Goal: Task Accomplishment & Management: Manage account settings

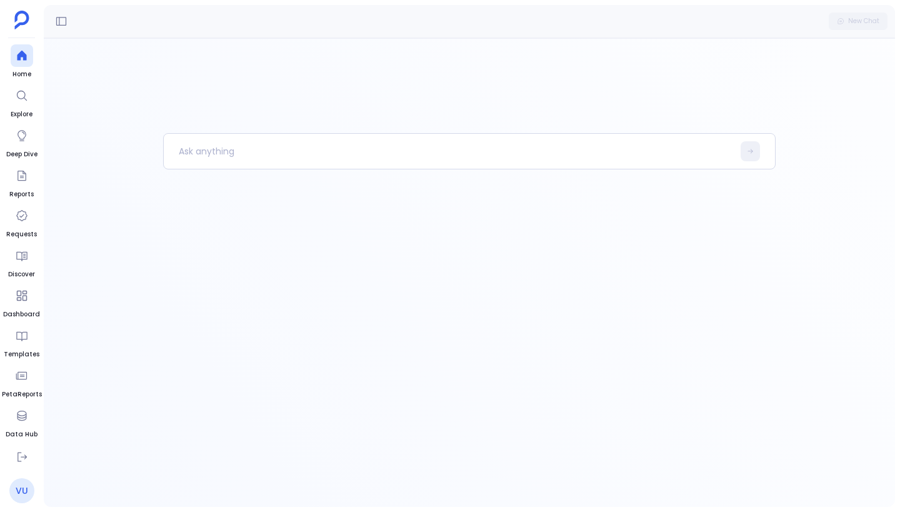
click at [24, 496] on link "VU" at bounding box center [21, 490] width 25 height 25
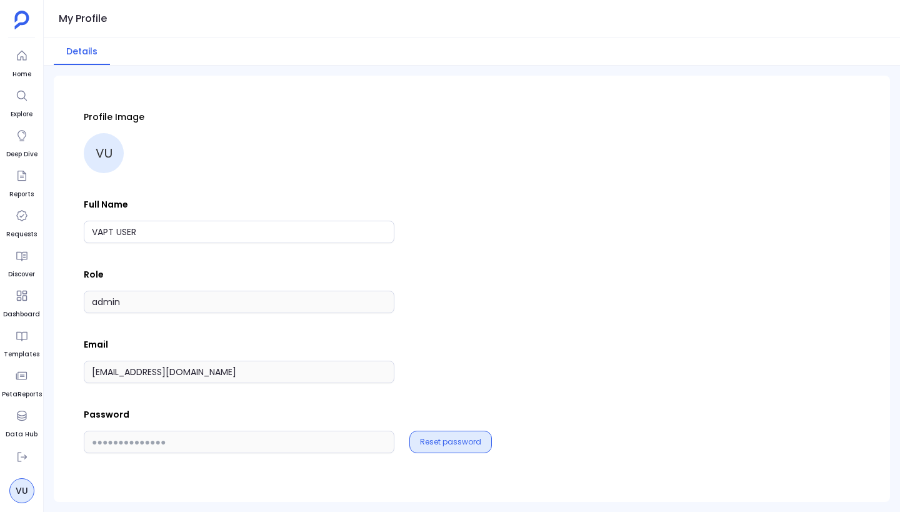
click at [463, 444] on button "Reset password" at bounding box center [450, 442] width 61 height 10
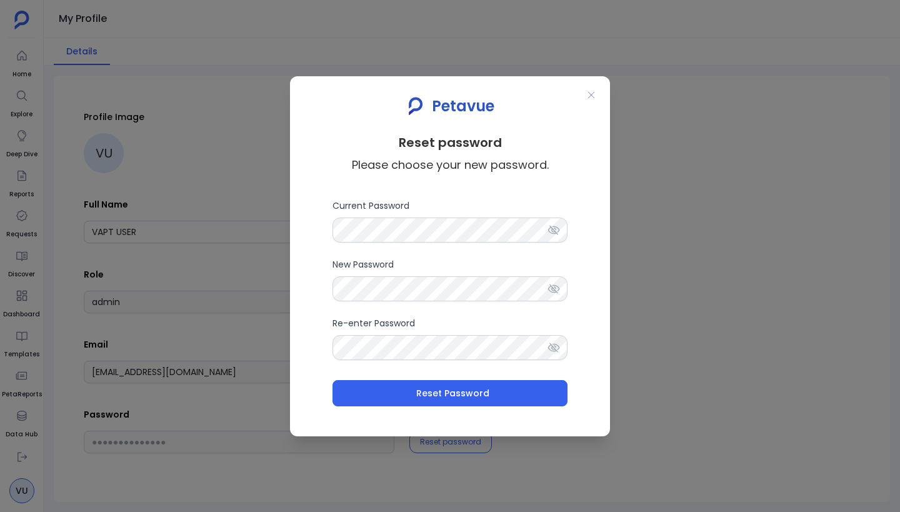
click at [551, 233] on icon at bounding box center [553, 230] width 12 height 12
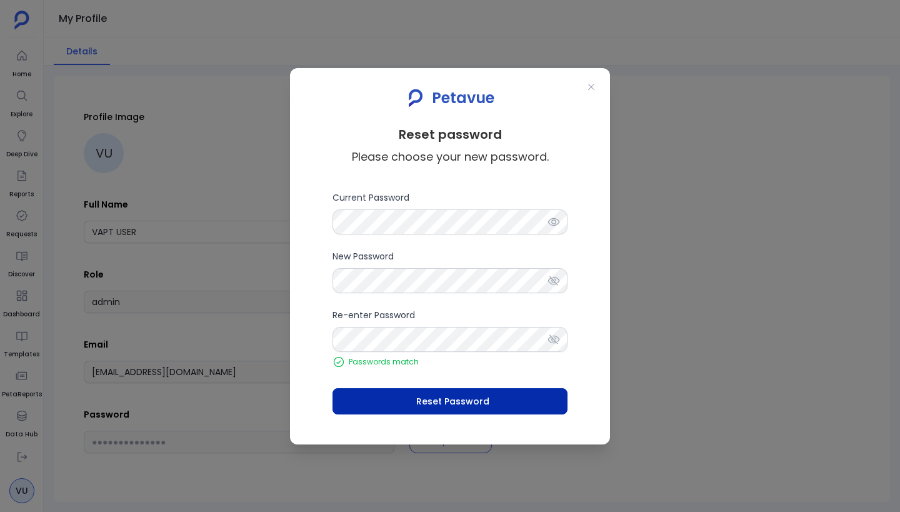
click at [454, 402] on span "Reset Password" at bounding box center [452, 401] width 73 height 12
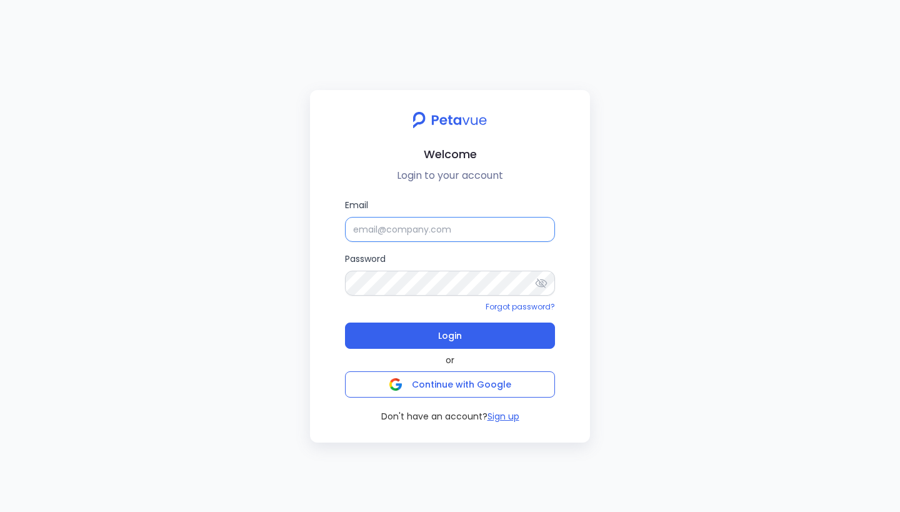
click at [470, 234] on input "Email" at bounding box center [450, 229] width 210 height 25
type input "vapt@petavue.com"
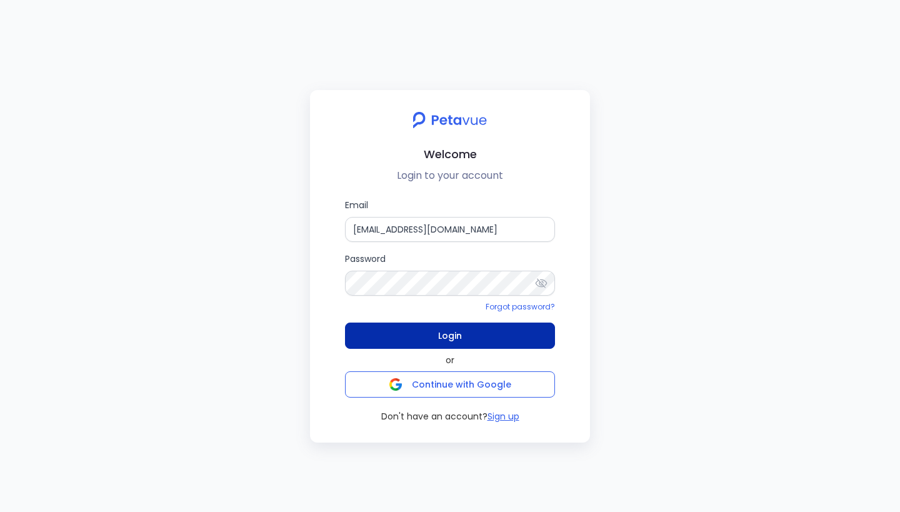
click at [484, 337] on button "Login" at bounding box center [450, 335] width 210 height 26
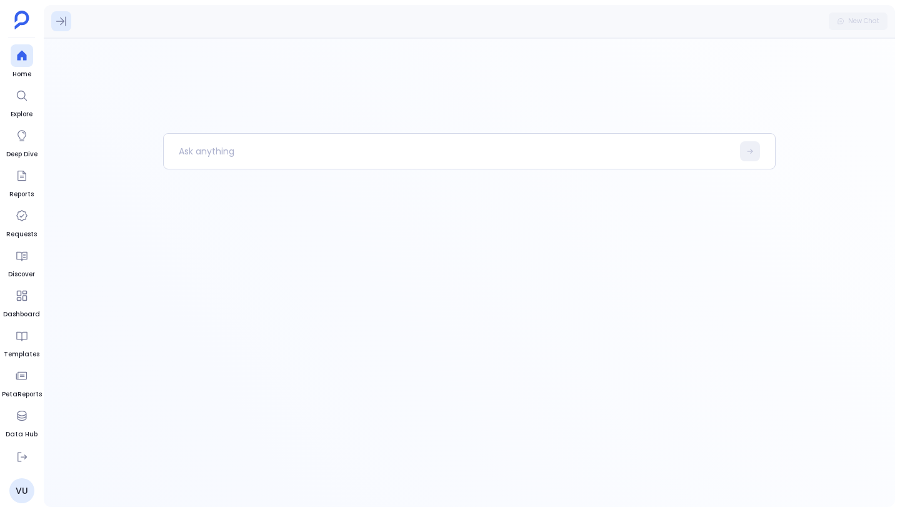
click at [61, 22] on icon at bounding box center [61, 21] width 12 height 12
click at [149, 57] on button "Definitions" at bounding box center [156, 57] width 61 height 22
click at [89, 56] on button "Recent Chat" at bounding box center [89, 57] width 71 height 22
click at [66, 27] on button at bounding box center [61, 21] width 20 height 20
click at [122, 172] on div at bounding box center [469, 272] width 851 height 469
